Goal: Browse casually: Explore the website without a specific task or goal

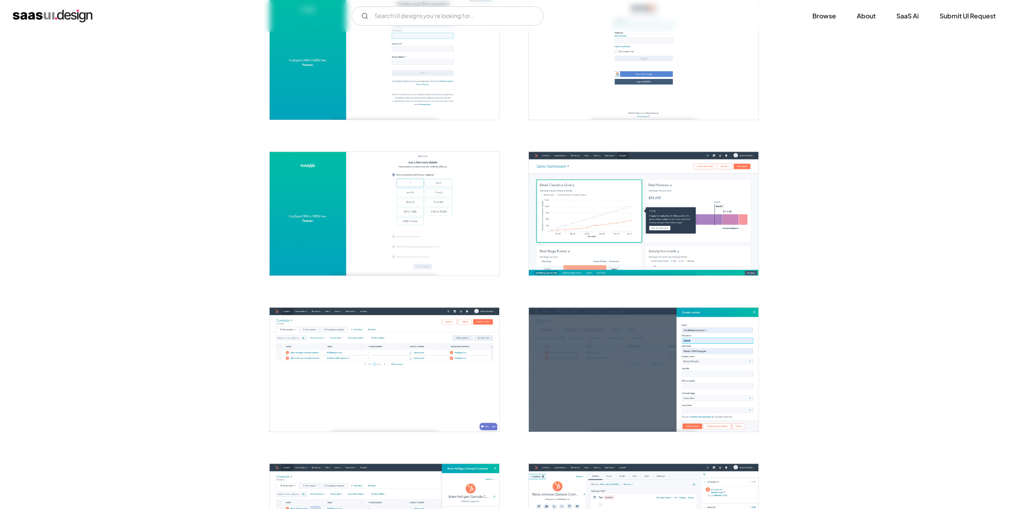
scroll to position [320, 0]
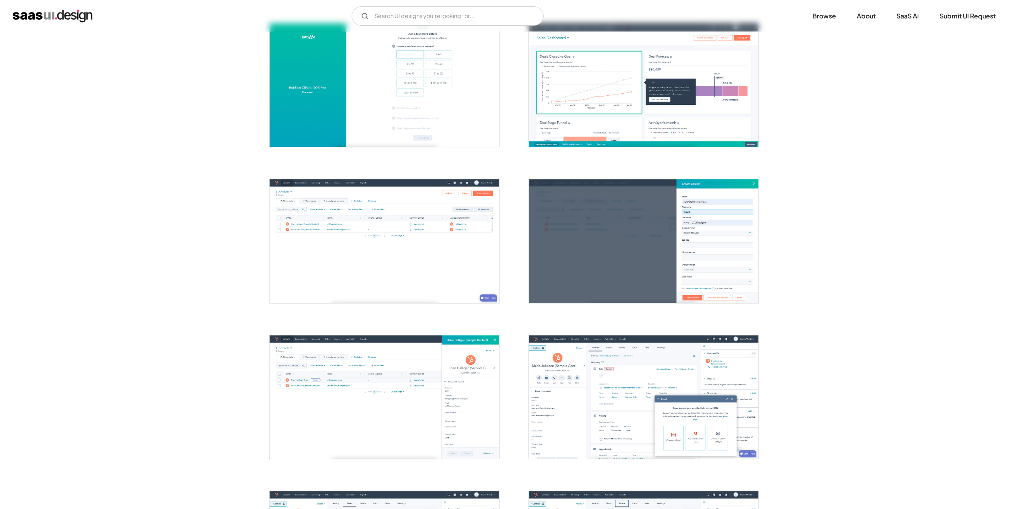
click at [380, 247] on img "open lightbox" at bounding box center [385, 241] width 230 height 124
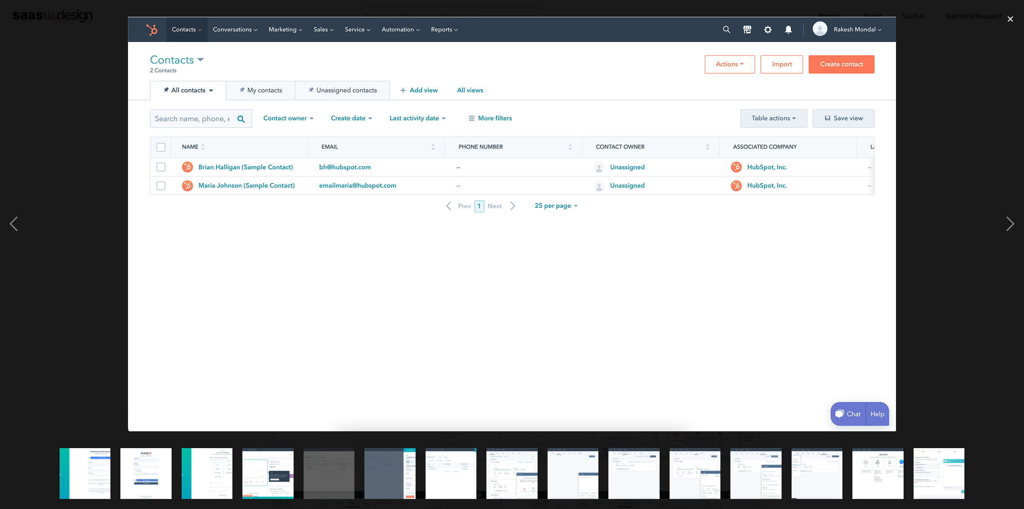
click at [912, 174] on div at bounding box center [512, 223] width 1024 height 427
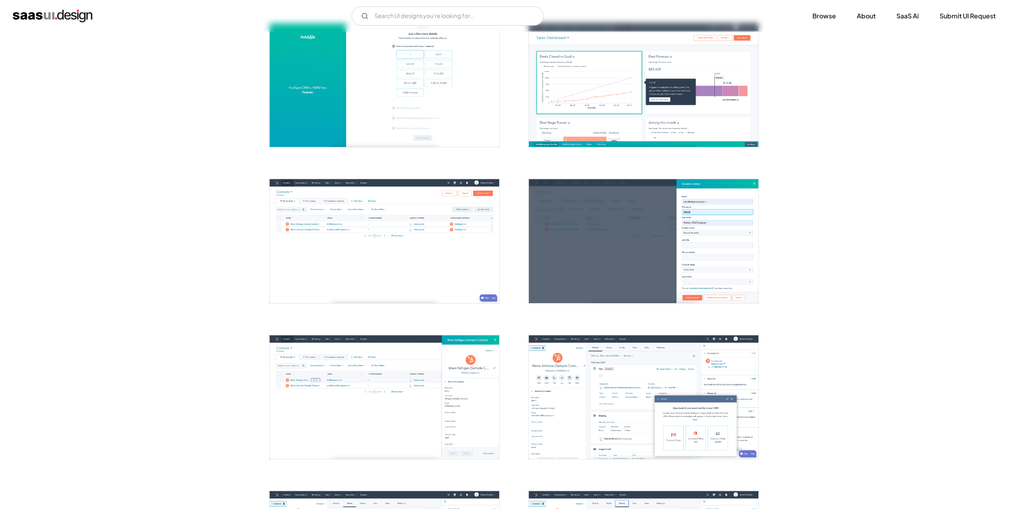
click at [453, 231] on img "open lightbox" at bounding box center [385, 241] width 230 height 124
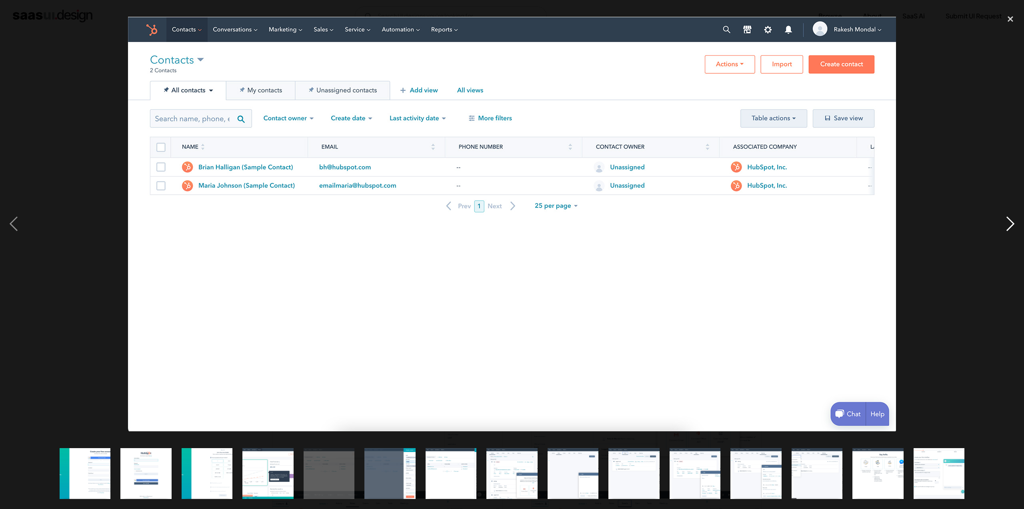
click at [1006, 222] on div "next image" at bounding box center [1010, 223] width 27 height 427
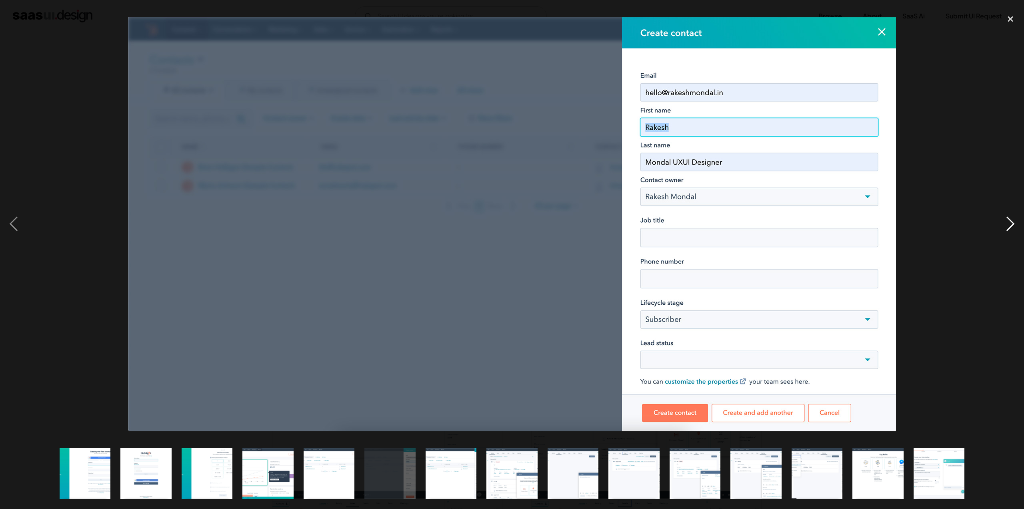
click at [1006, 222] on div "next image" at bounding box center [1010, 223] width 27 height 427
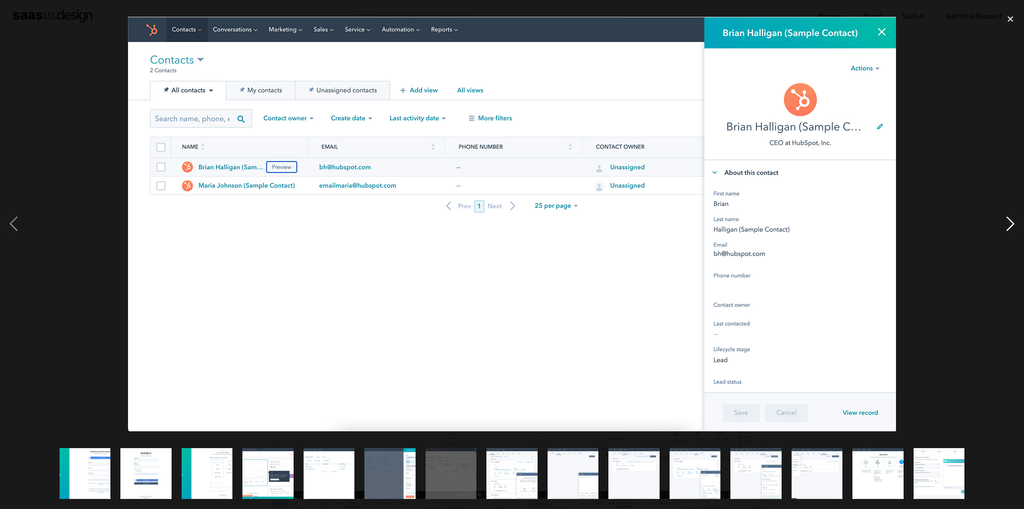
click at [1006, 222] on div "next image" at bounding box center [1010, 223] width 27 height 427
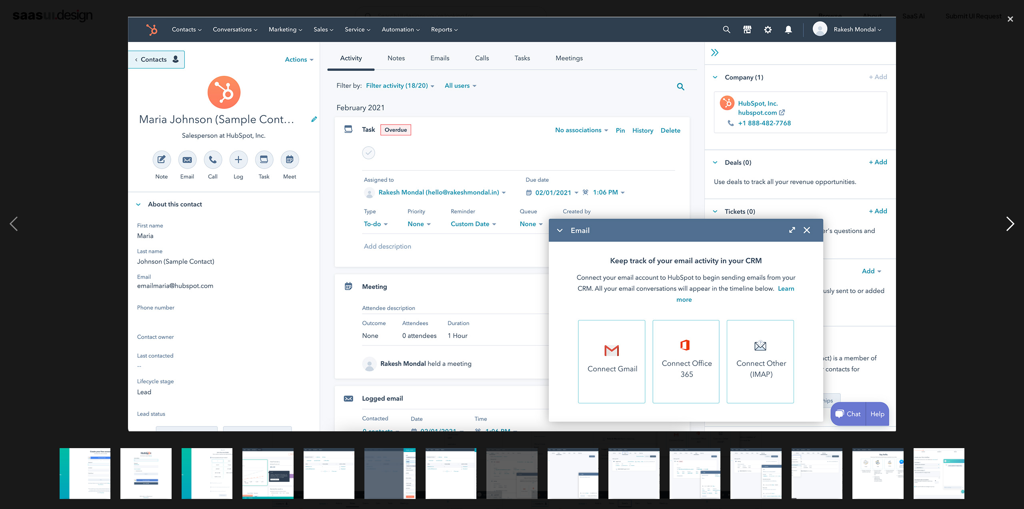
click at [1003, 223] on div "next image" at bounding box center [1010, 223] width 27 height 427
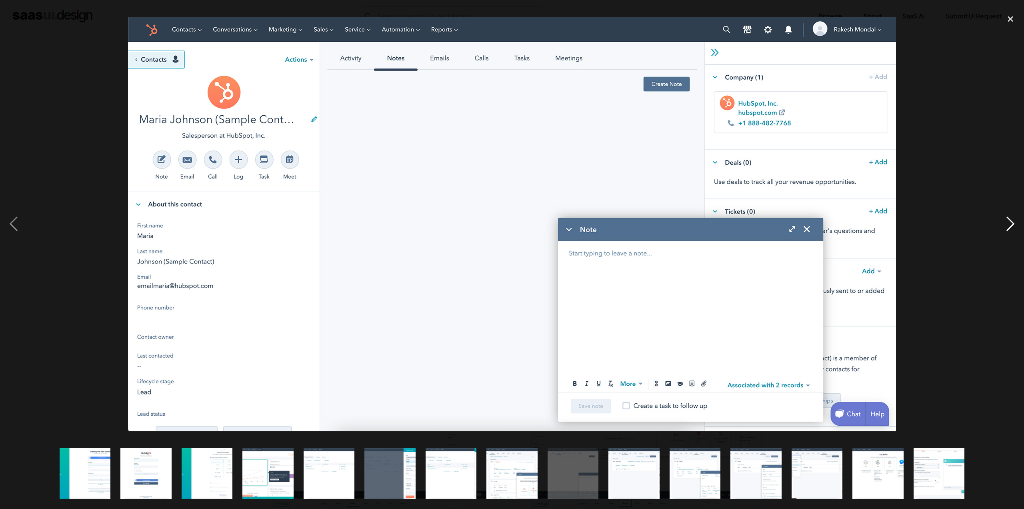
click at [1003, 213] on div "next image" at bounding box center [1010, 223] width 27 height 427
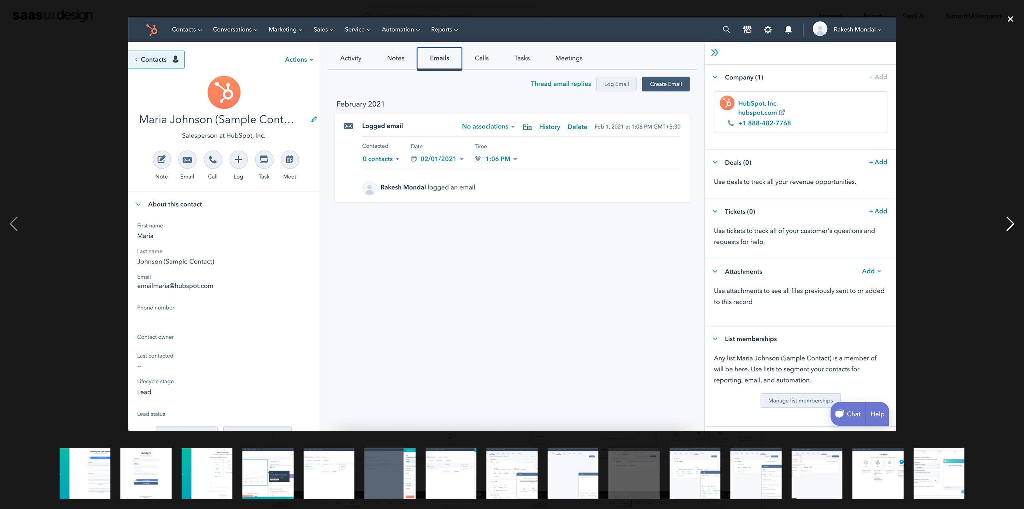
click at [1009, 222] on div "next image" at bounding box center [1010, 223] width 27 height 427
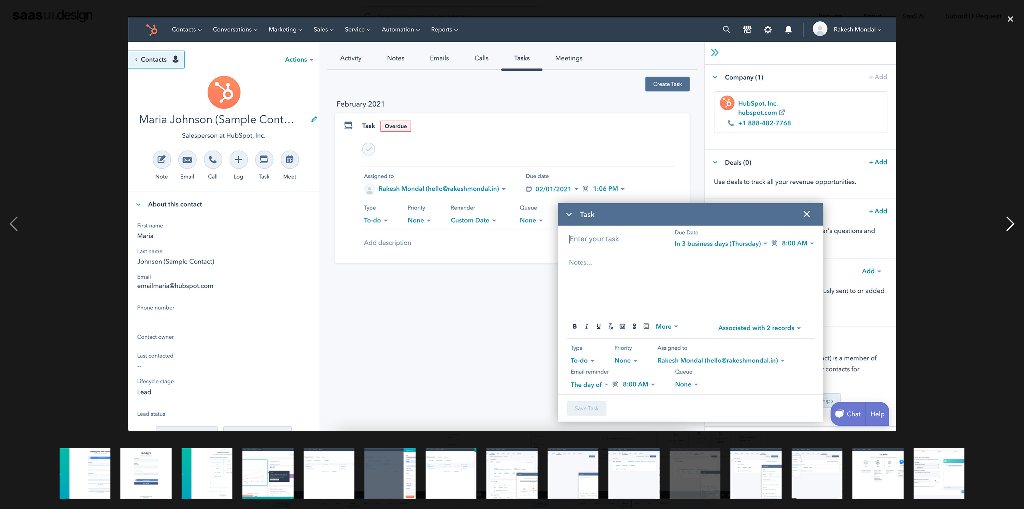
click at [999, 227] on div "next image" at bounding box center [1010, 223] width 27 height 427
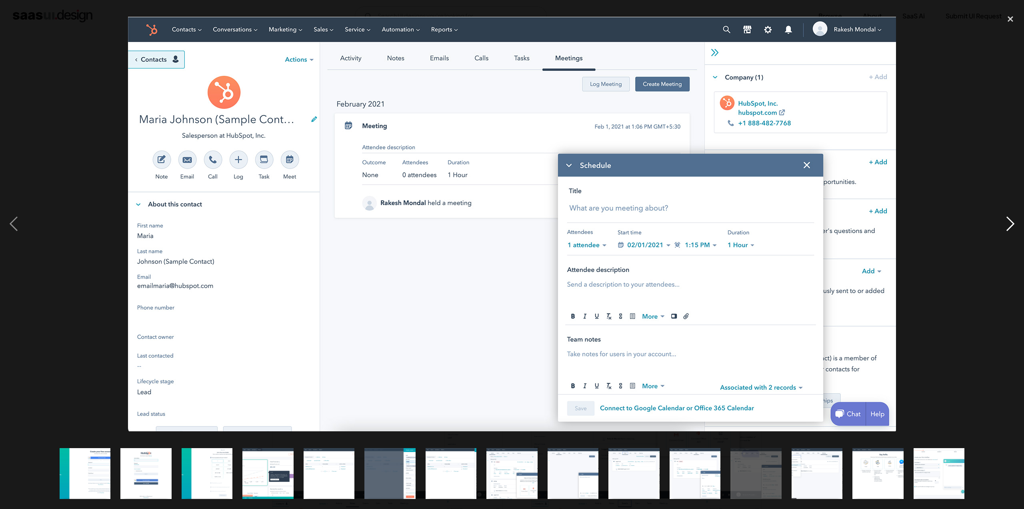
click at [999, 227] on div "next image" at bounding box center [1010, 223] width 27 height 427
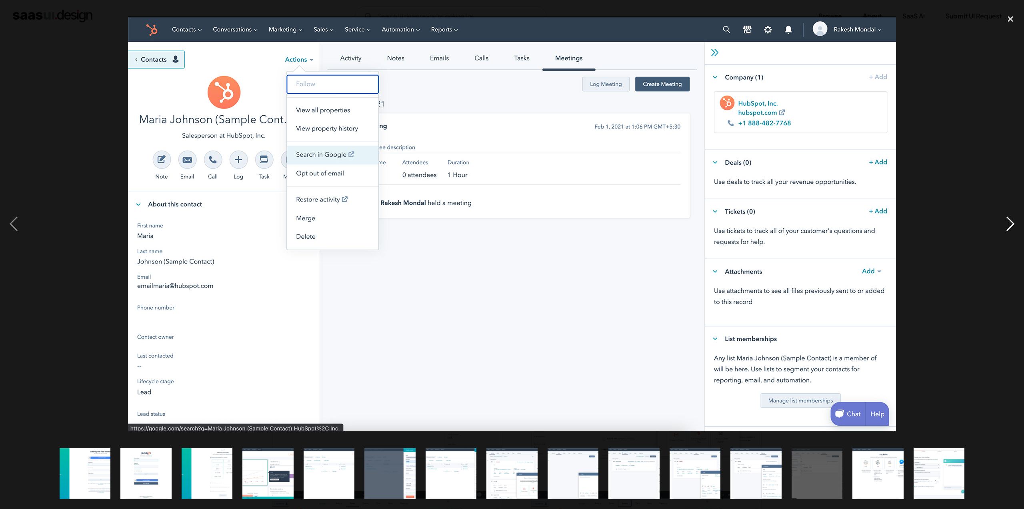
click at [999, 227] on div "next image" at bounding box center [1010, 223] width 27 height 427
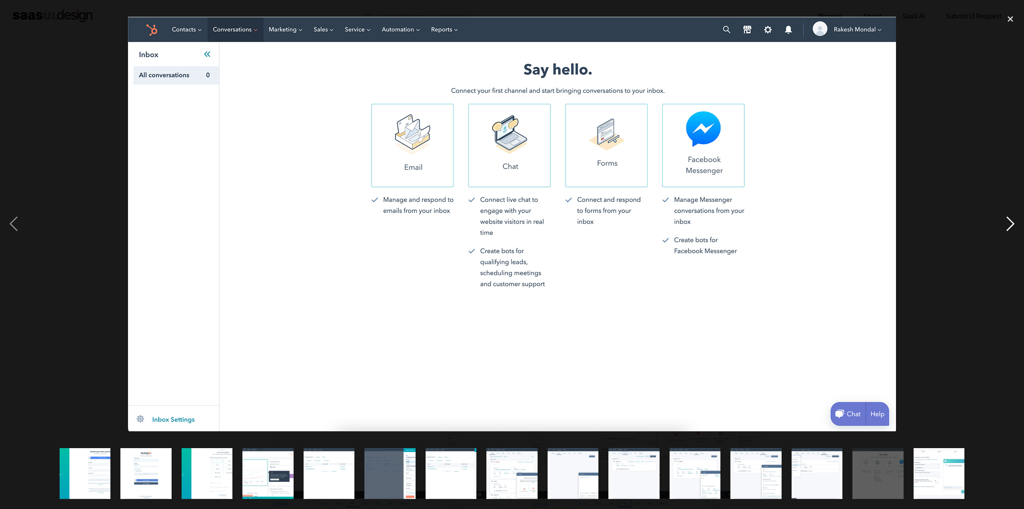
click at [999, 227] on div "next image" at bounding box center [1010, 223] width 27 height 427
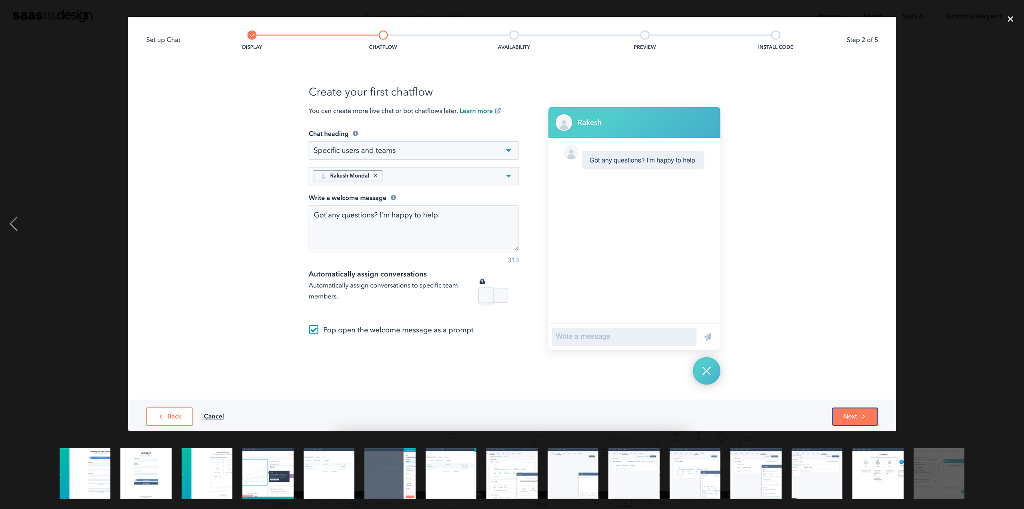
click at [999, 227] on div "next image" at bounding box center [1010, 223] width 27 height 427
click at [1003, 226] on div "next image" at bounding box center [1010, 223] width 27 height 427
click at [1008, 25] on div "close lightbox" at bounding box center [1010, 19] width 27 height 18
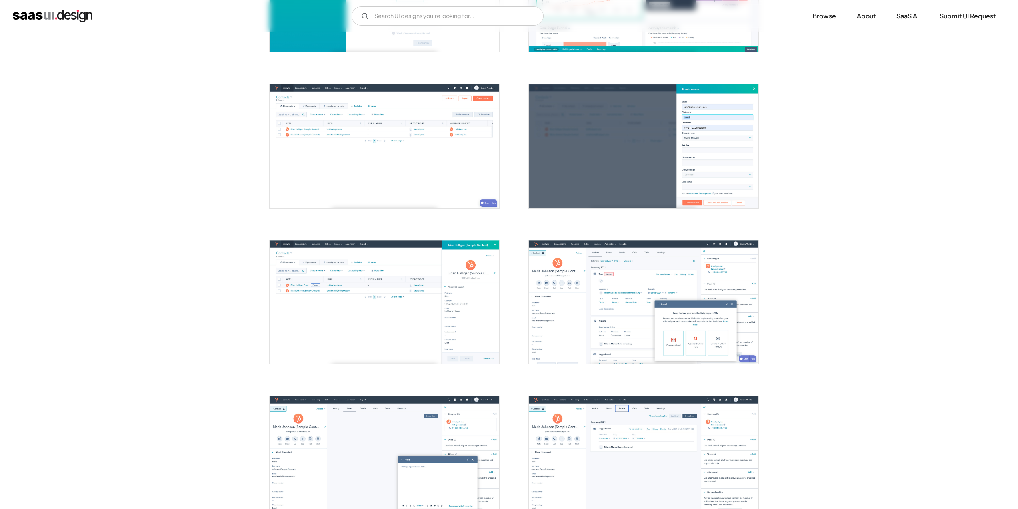
scroll to position [480, 0]
